Goal: Book appointment/travel/reservation

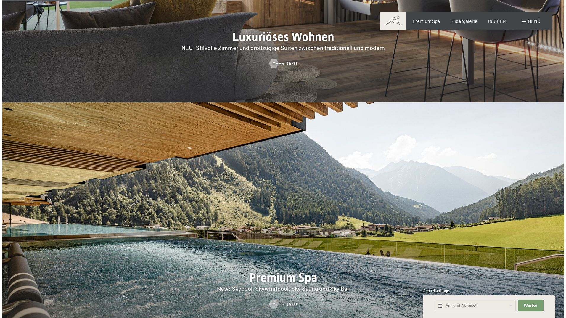
scroll to position [769, 0]
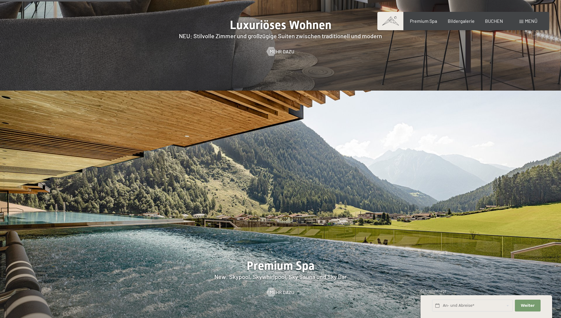
click at [528, 22] on span "Menü" at bounding box center [531, 21] width 12 height 6
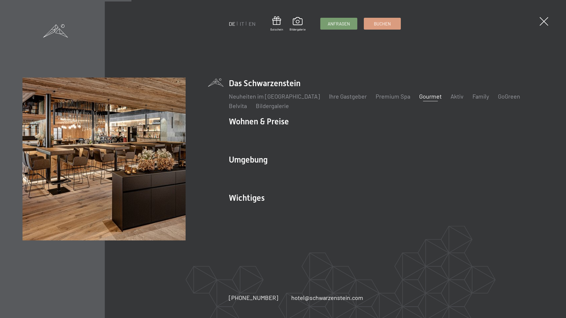
click at [419, 97] on link "Gourmet" at bounding box center [430, 96] width 22 height 7
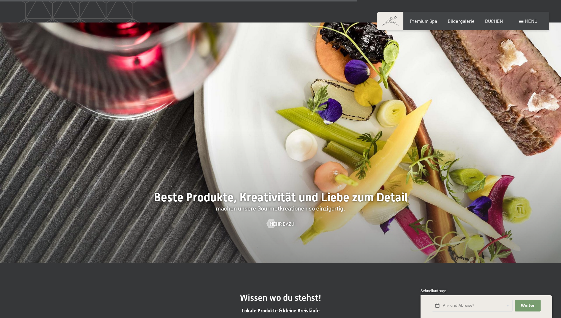
scroll to position [1509, 0]
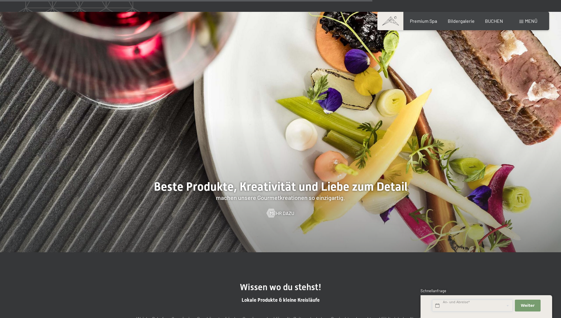
click at [451, 305] on input "text" at bounding box center [472, 305] width 81 height 12
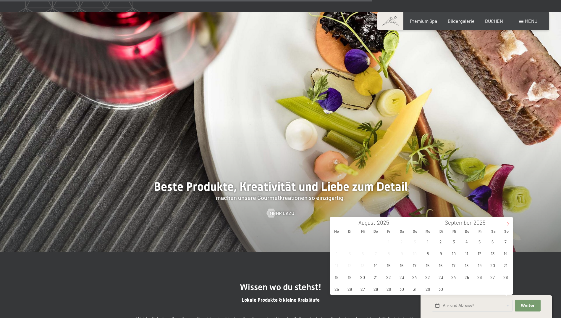
click at [506, 222] on span at bounding box center [508, 222] width 10 height 10
click at [477, 264] on span "17" at bounding box center [480, 265] width 12 height 12
click at [504, 264] on span "19" at bounding box center [506, 265] width 12 height 12
type input "Fr. 17.10.2025 - So. 19.10.2025"
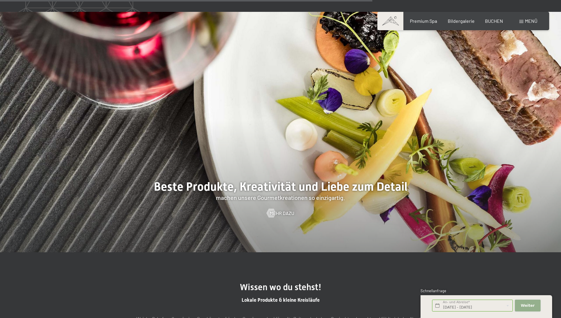
click at [528, 305] on span "Weiter" at bounding box center [528, 305] width 14 height 5
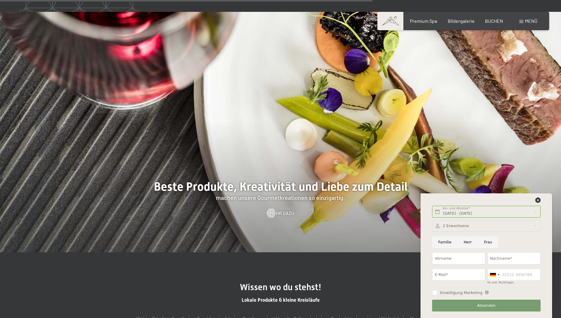
click at [484, 242] on input "Frau" at bounding box center [488, 242] width 20 height 12
radio input "true"
click at [466, 226] on div at bounding box center [486, 226] width 108 height 12
click at [535, 239] on icon at bounding box center [533, 240] width 4 height 4
type input "3"
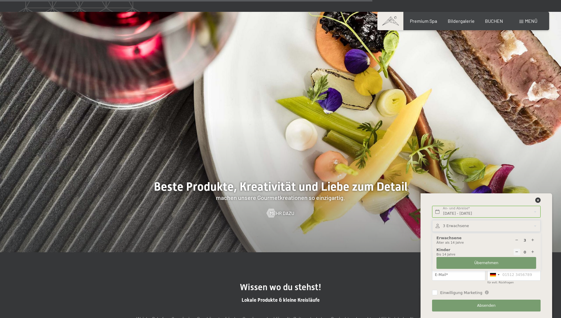
click at [531, 252] on icon at bounding box center [533, 252] width 4 height 4
type input "1"
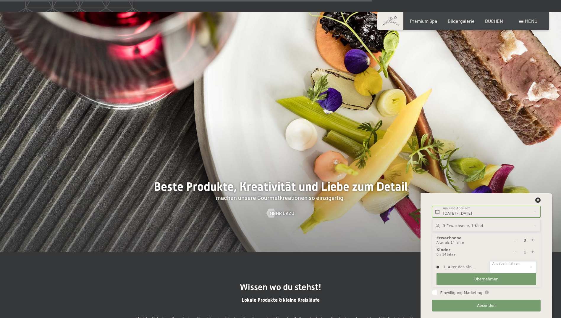
click at [523, 262] on select "0 1 2 3 4 5 6 7 8 9 10 11 12 13 14" at bounding box center [513, 267] width 46 height 12
select select "2"
click at [490, 261] on select "0 1 2 3 4 5 6 7 8 9 10 11 12 13 14" at bounding box center [513, 267] width 46 height 12
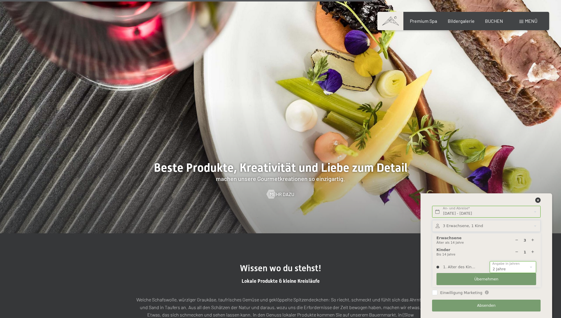
scroll to position [1538, 0]
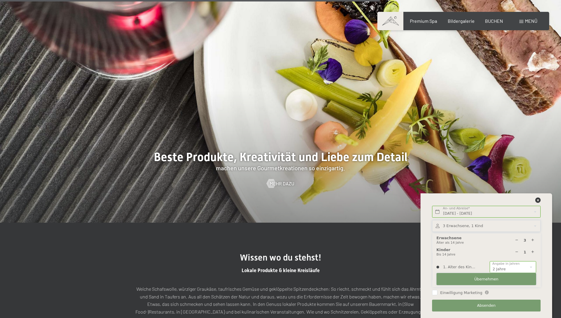
click at [490, 279] on span "Übernehmen" at bounding box center [487, 278] width 24 height 5
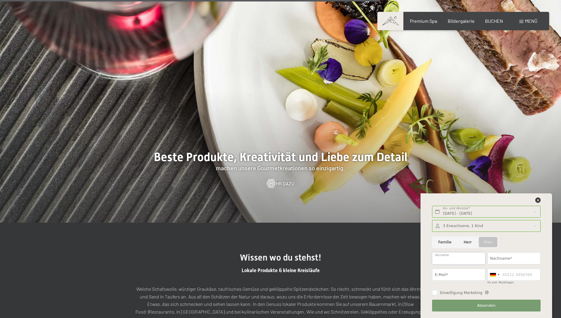
click at [449, 258] on input "Vorname" at bounding box center [458, 258] width 53 height 12
type input "Lisa-Marie"
click at [500, 262] on input "Nachname*" at bounding box center [514, 258] width 53 height 12
type input "Kröll"
click at [452, 272] on input "E-Mail*" at bounding box center [458, 274] width 53 height 12
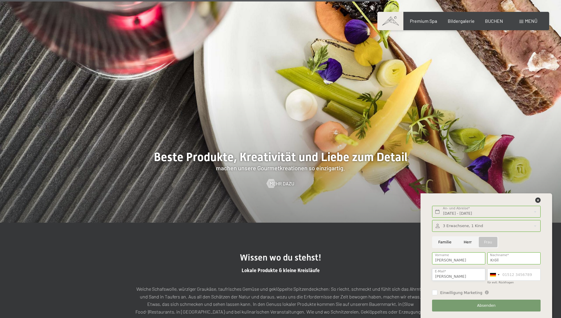
type input "lisakroll6@icloud.com"
type input "06644374301"
drag, startPoint x: 526, startPoint y: 273, endPoint x: 504, endPoint y: 273, distance: 22.8
click at [504, 273] on input "06644374301" at bounding box center [514, 274] width 53 height 12
click at [490, 304] on span "Absenden" at bounding box center [486, 305] width 19 height 5
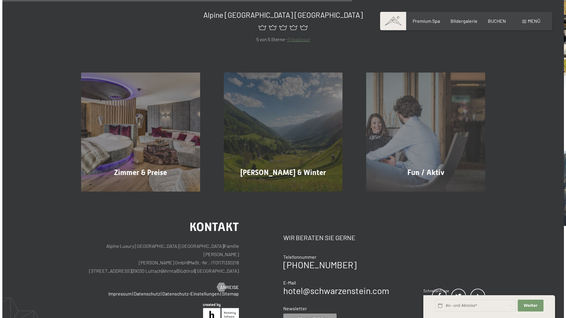
scroll to position [473, 0]
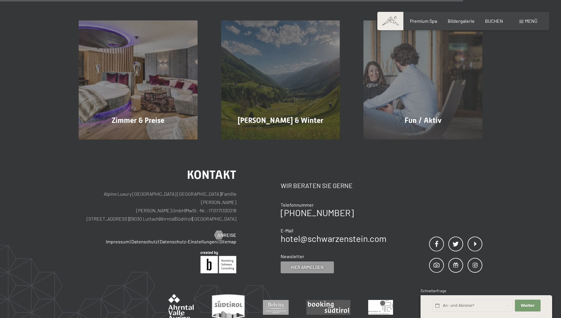
click at [526, 20] on span "Menü" at bounding box center [531, 21] width 12 height 6
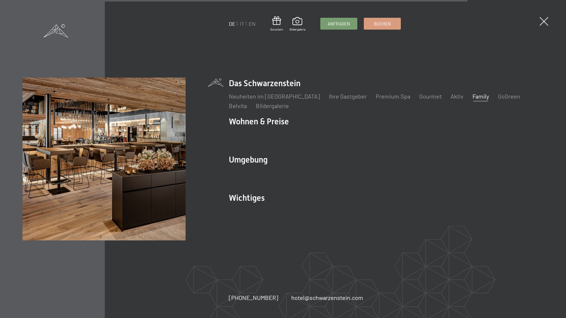
click at [472, 94] on link "Family" at bounding box center [480, 96] width 17 height 7
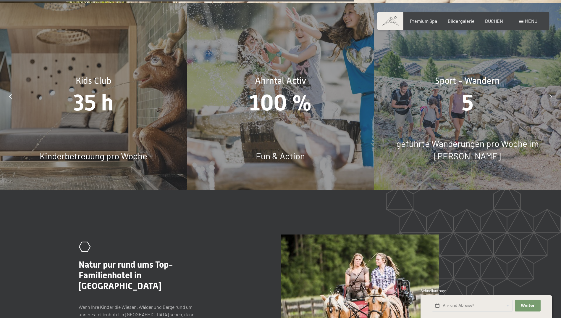
scroll to position [2899, 0]
